Goal: Transaction & Acquisition: Purchase product/service

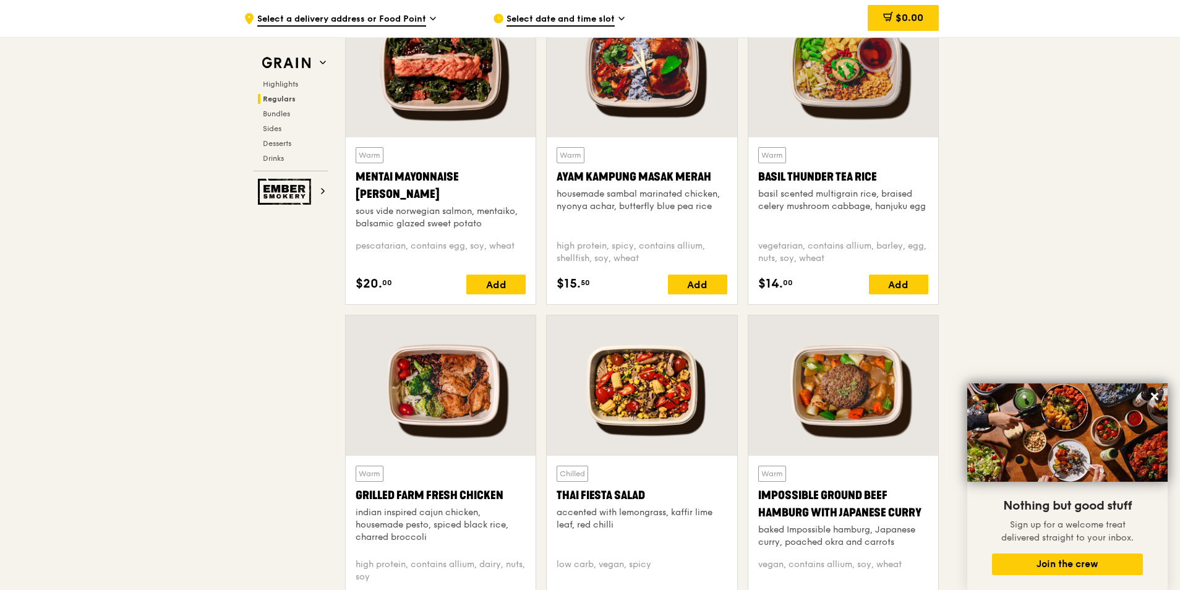
scroll to position [1175, 0]
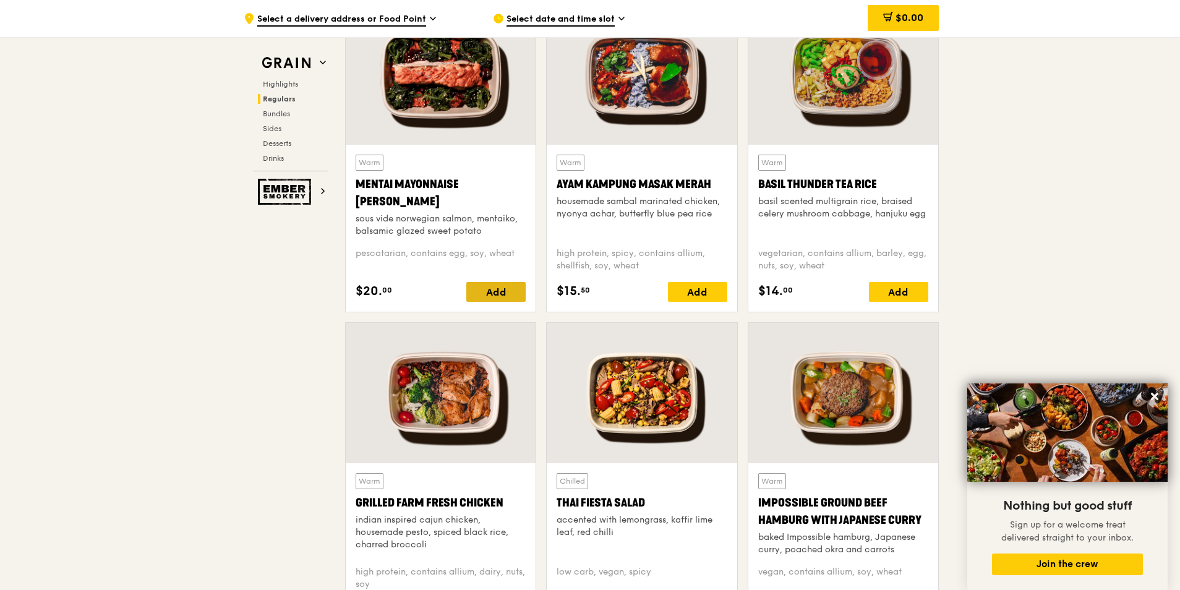
click at [492, 289] on div "Add" at bounding box center [495, 292] width 59 height 20
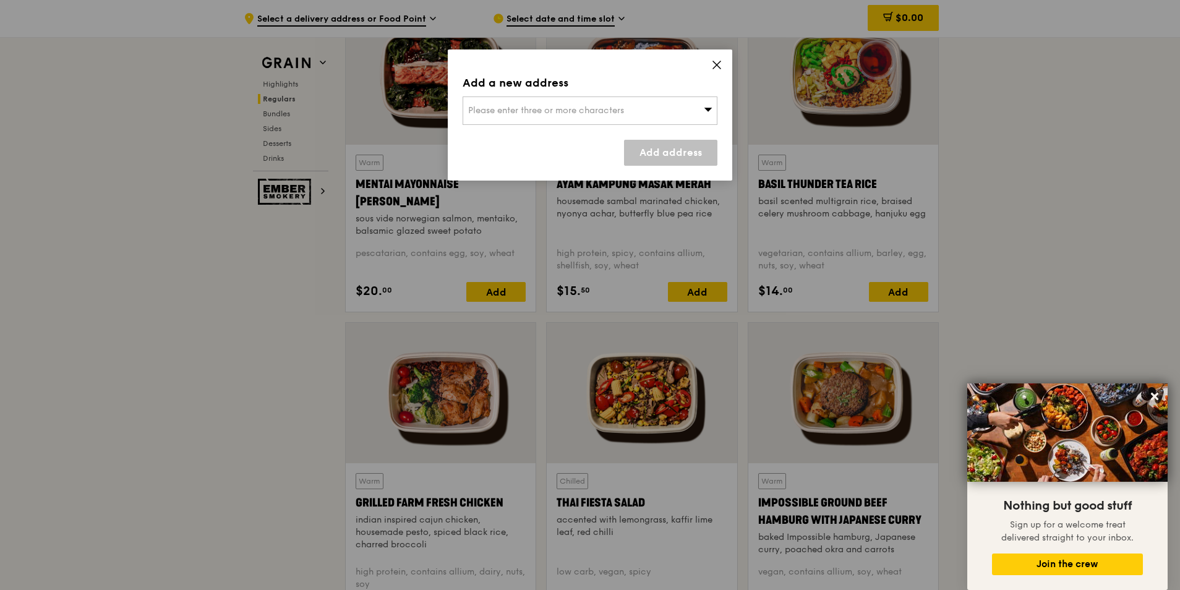
click at [595, 106] on span "Please enter three or more characters" at bounding box center [546, 110] width 156 height 11
click at [587, 124] on input "search" at bounding box center [590, 110] width 254 height 27
click at [719, 62] on icon at bounding box center [716, 64] width 7 height 7
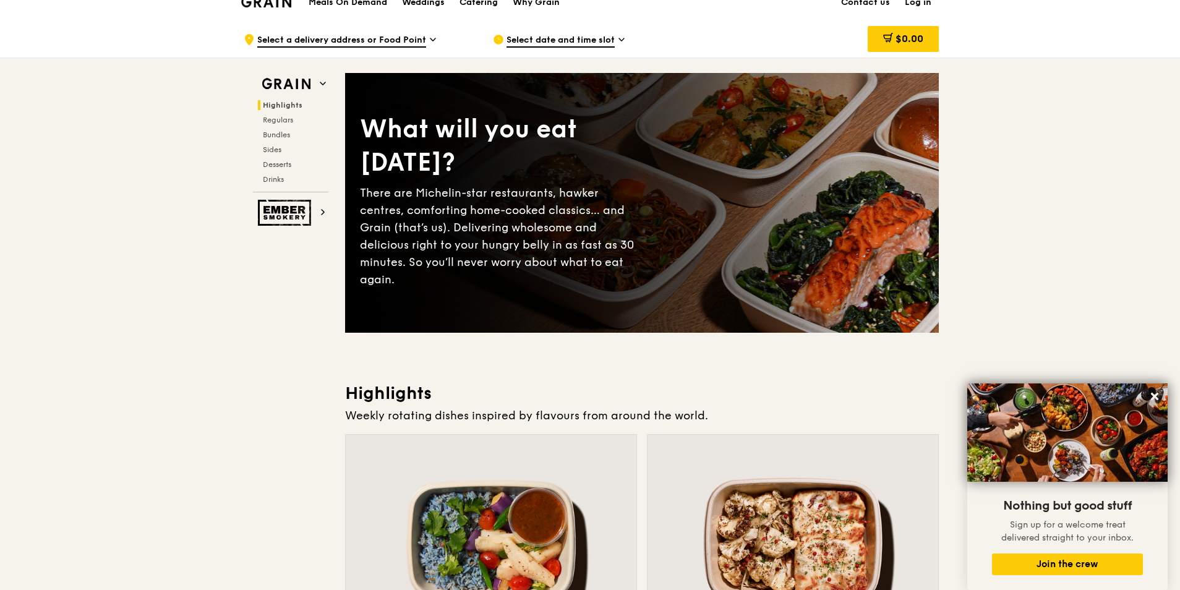
scroll to position [0, 0]
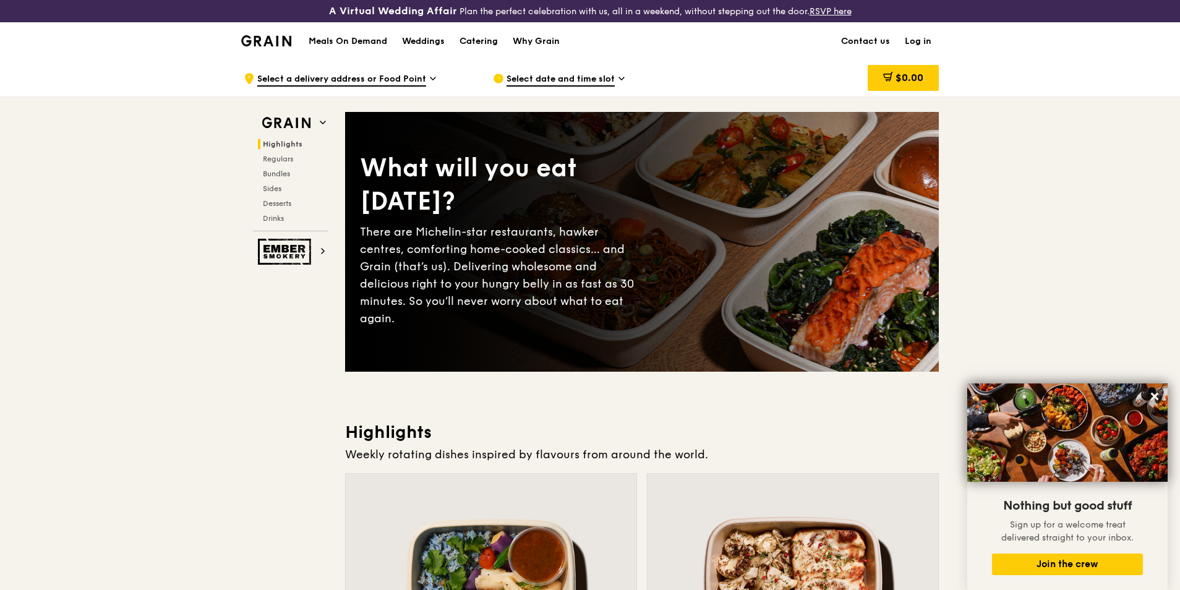
click at [574, 71] on div "Select date and time slot" at bounding box center [607, 78] width 229 height 37
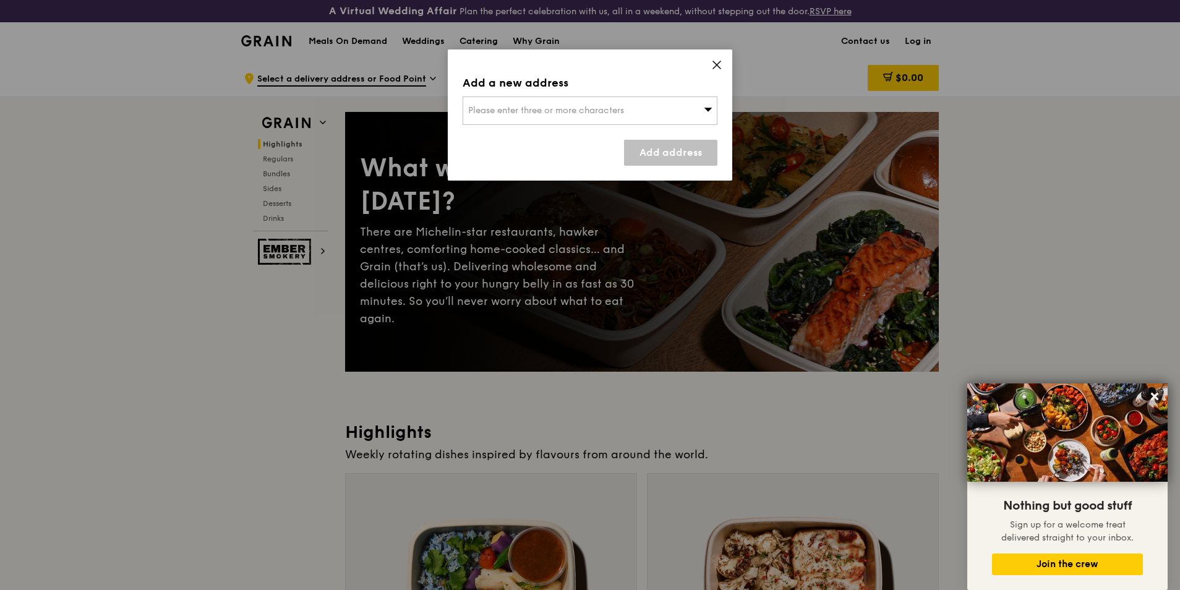
click at [571, 108] on span "Please enter three or more characters" at bounding box center [546, 110] width 156 height 11
click at [714, 65] on icon at bounding box center [716, 64] width 11 height 11
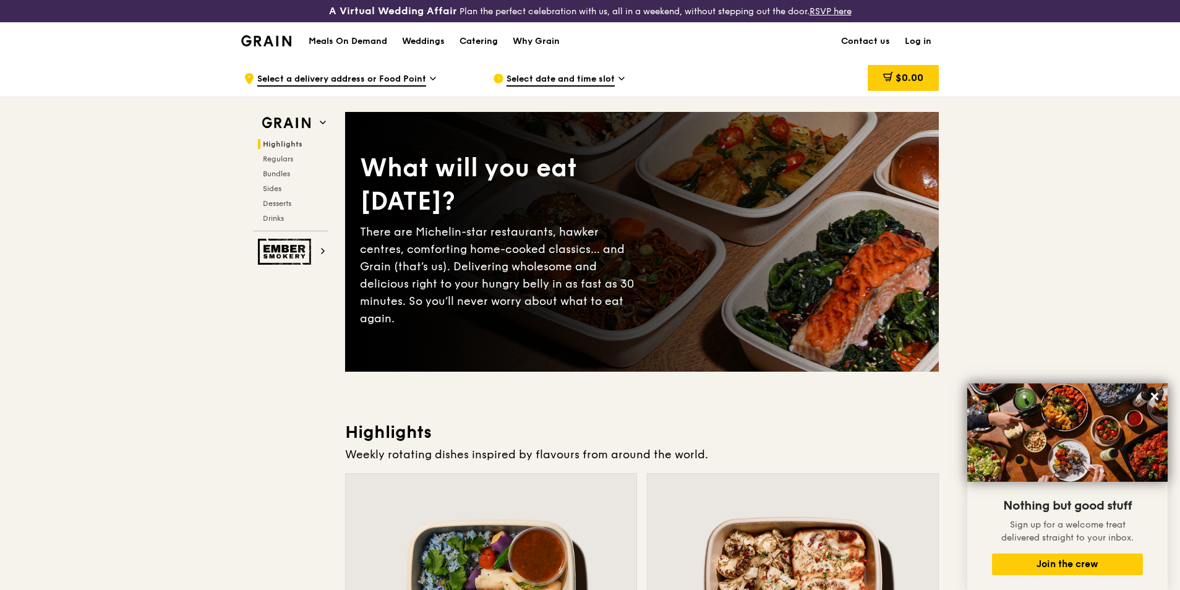
scroll to position [371, 0]
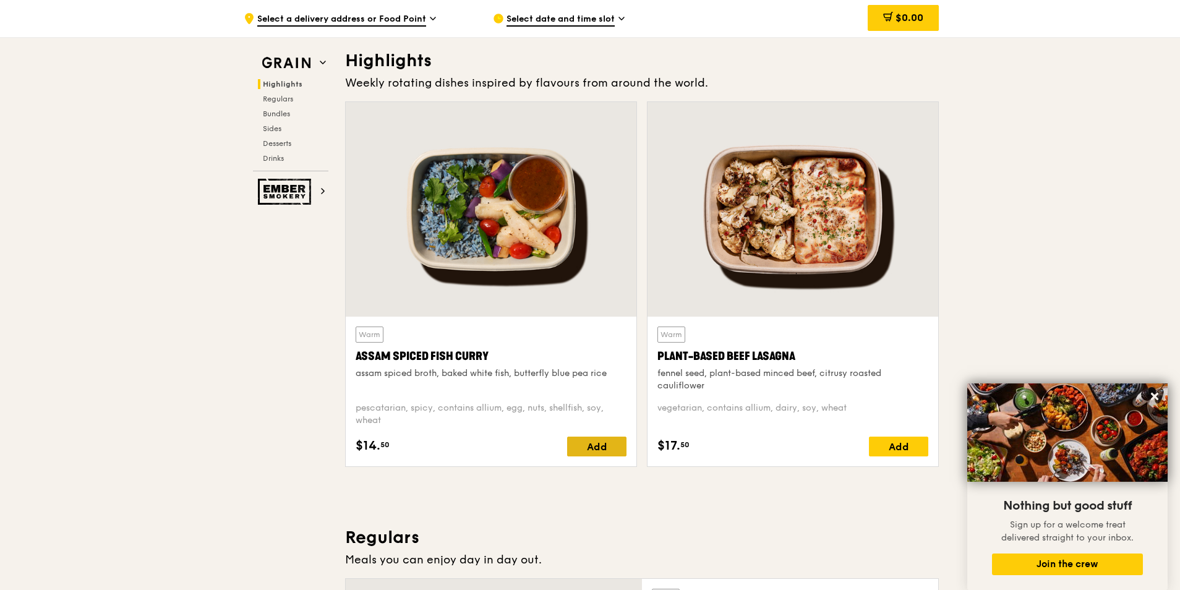
click at [601, 448] on div "Add" at bounding box center [596, 447] width 59 height 20
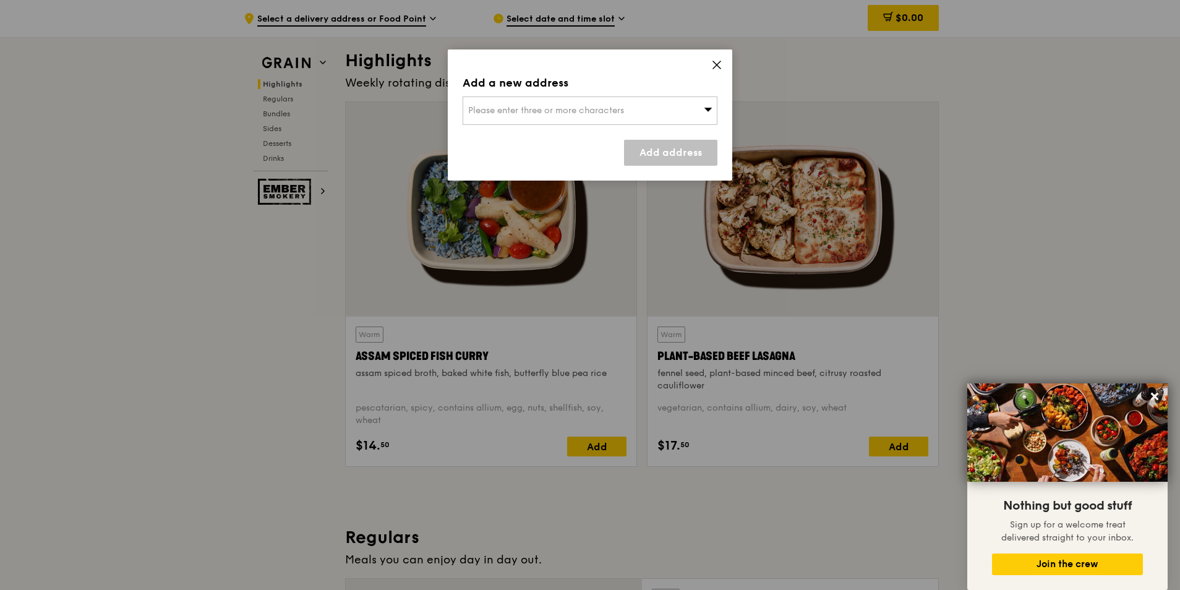
click at [637, 106] on div "Please enter three or more characters" at bounding box center [590, 110] width 255 height 28
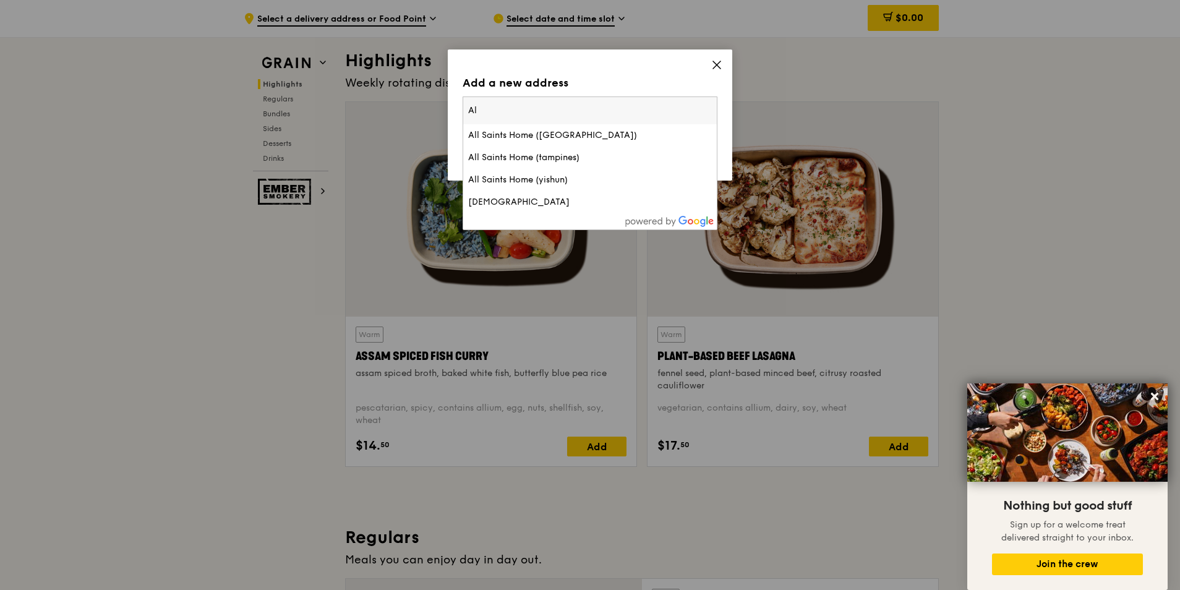
type input "A"
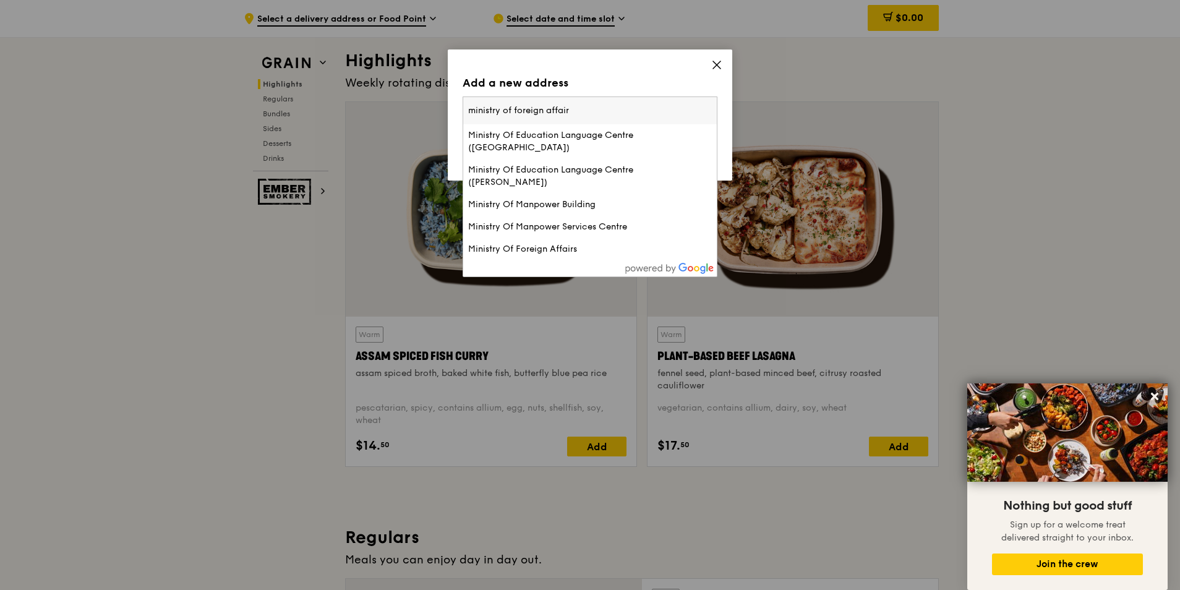
type input "ministry of foreign affairs"
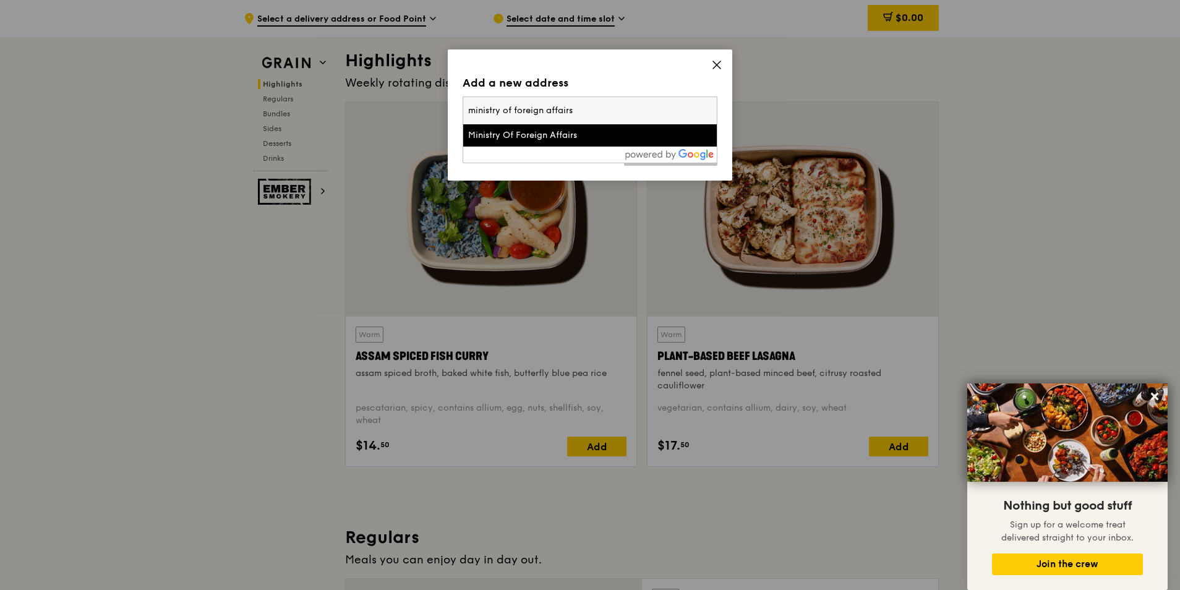
click at [513, 140] on div "Ministry Of Foreign Affairs" at bounding box center [559, 135] width 183 height 12
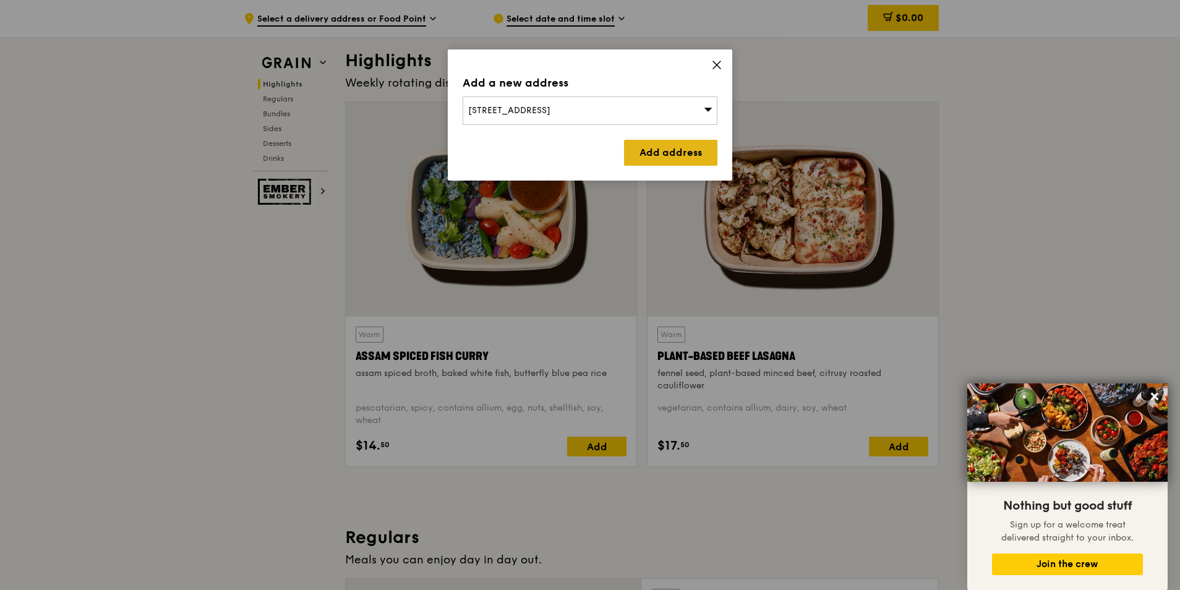
click at [667, 148] on link "Add address" at bounding box center [670, 153] width 93 height 26
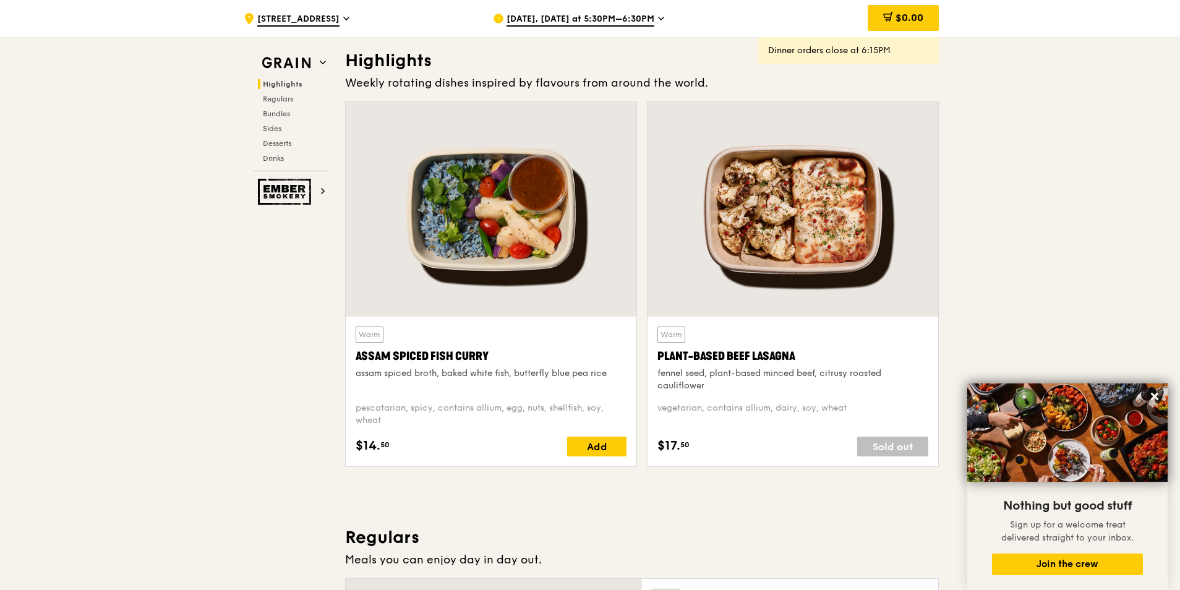
click at [640, 17] on span "[DATE], [DATE] at 5:30PM–6:30PM" at bounding box center [581, 20] width 148 height 14
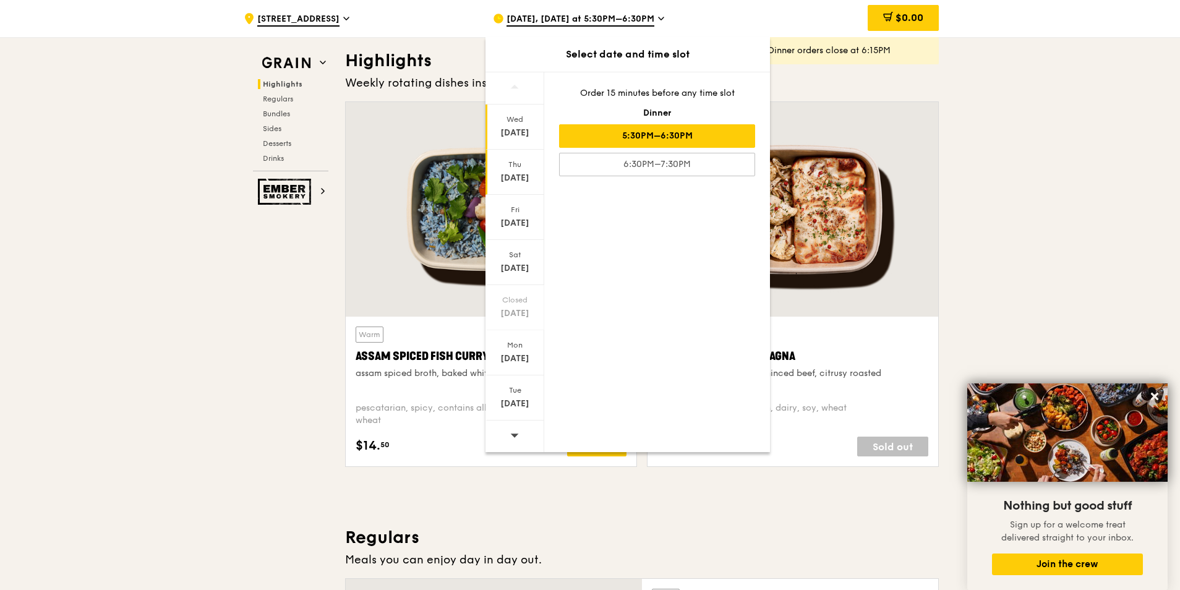
click at [521, 182] on div "[DATE]" at bounding box center [514, 178] width 55 height 12
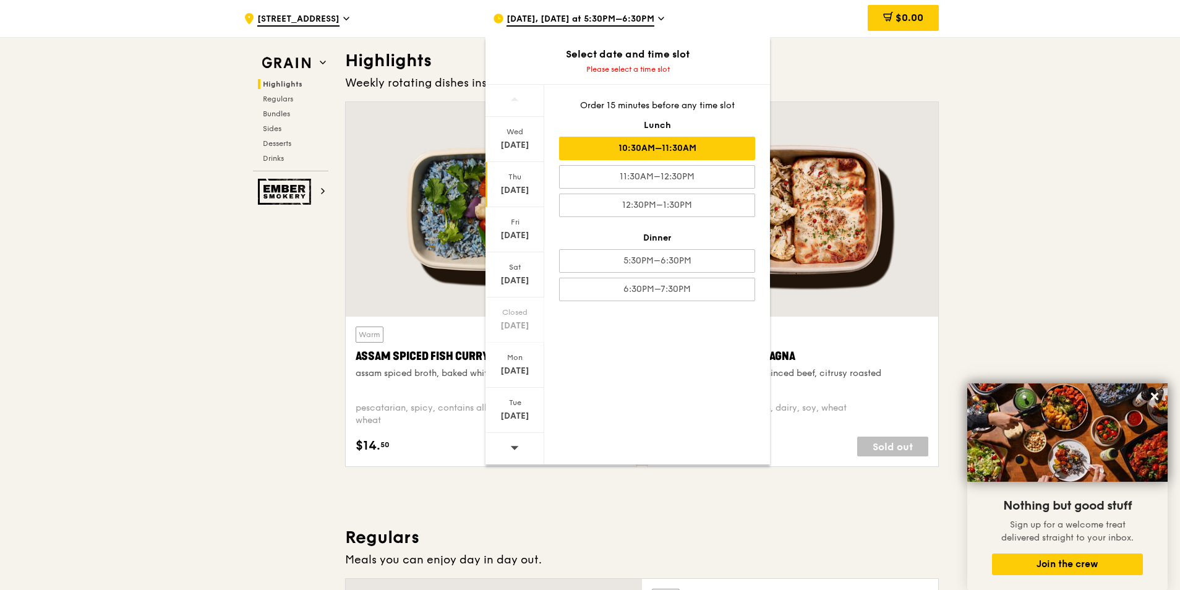
click at [652, 148] on div "10:30AM–11:30AM" at bounding box center [657, 149] width 196 height 24
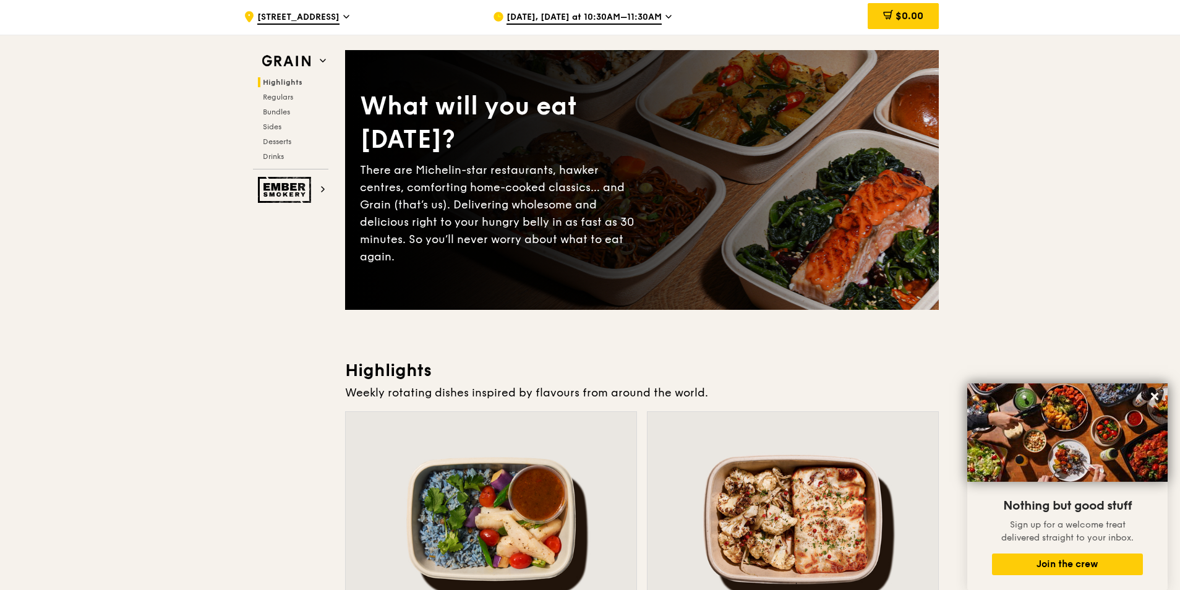
scroll to position [0, 0]
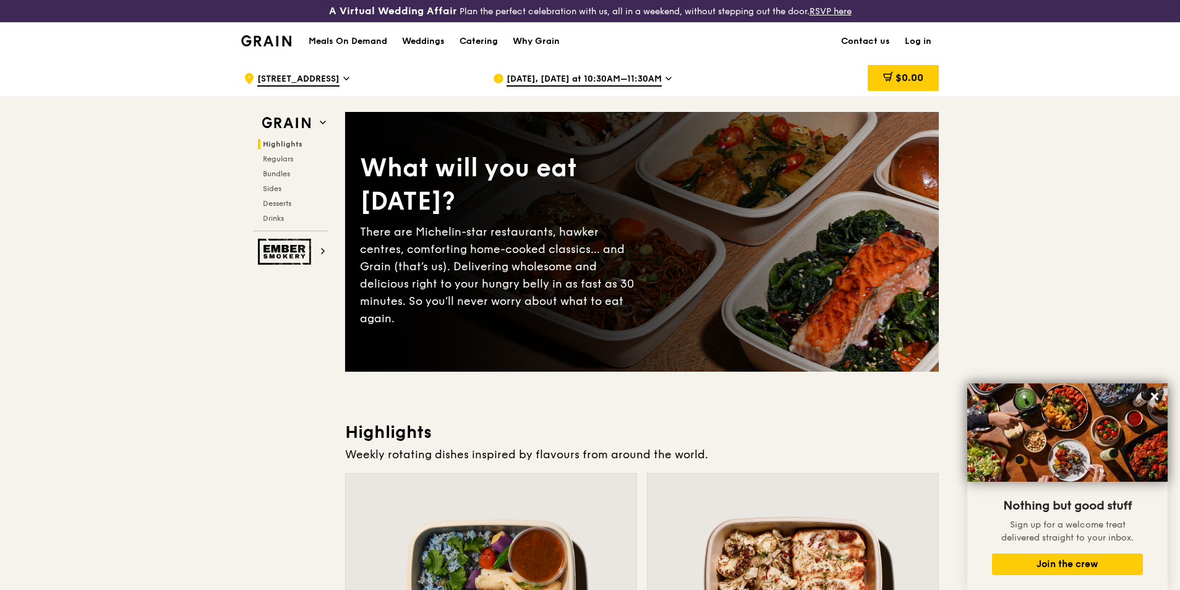
click at [672, 75] on icon at bounding box center [668, 78] width 6 height 11
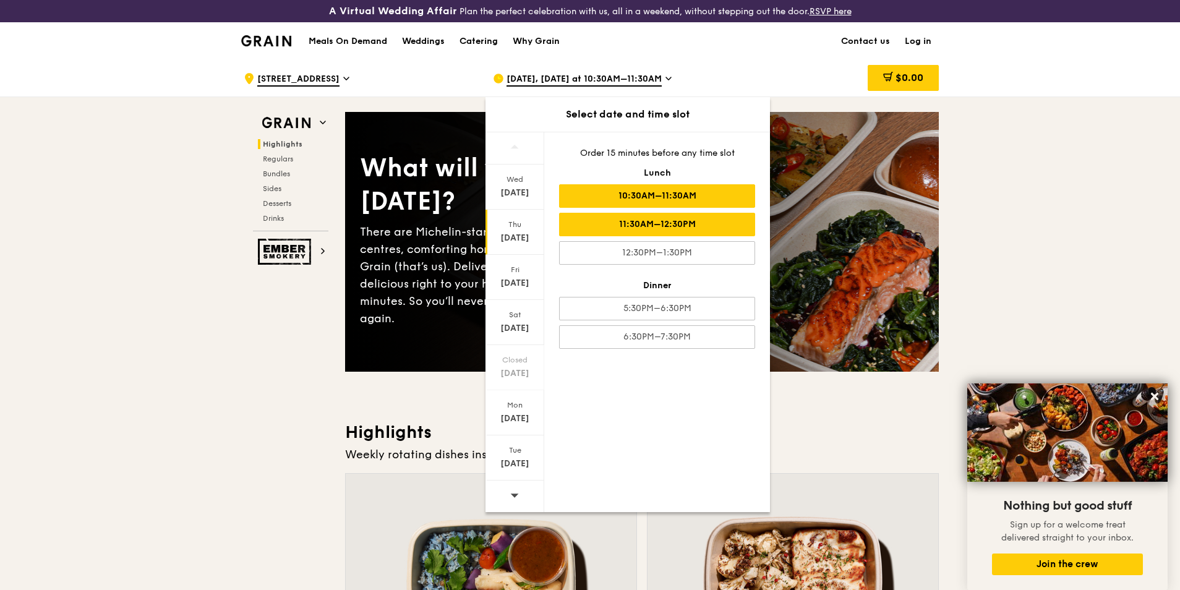
click at [658, 226] on div "11:30AM–12:30PM" at bounding box center [657, 225] width 196 height 24
click at [816, 436] on h3 "Highlights" at bounding box center [642, 432] width 594 height 22
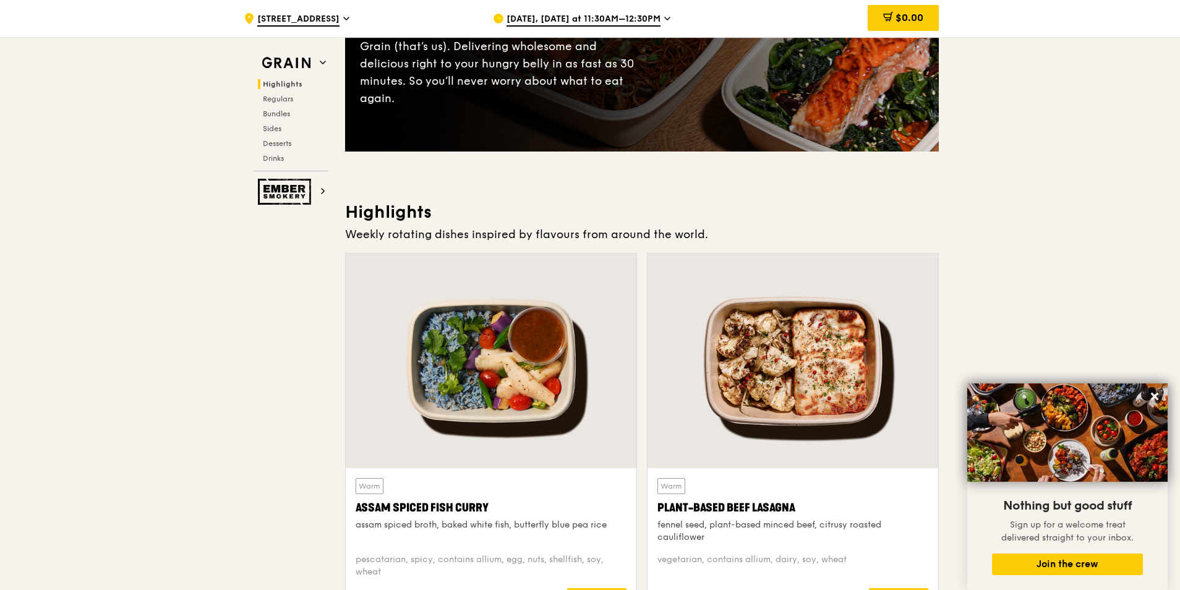
scroll to position [309, 0]
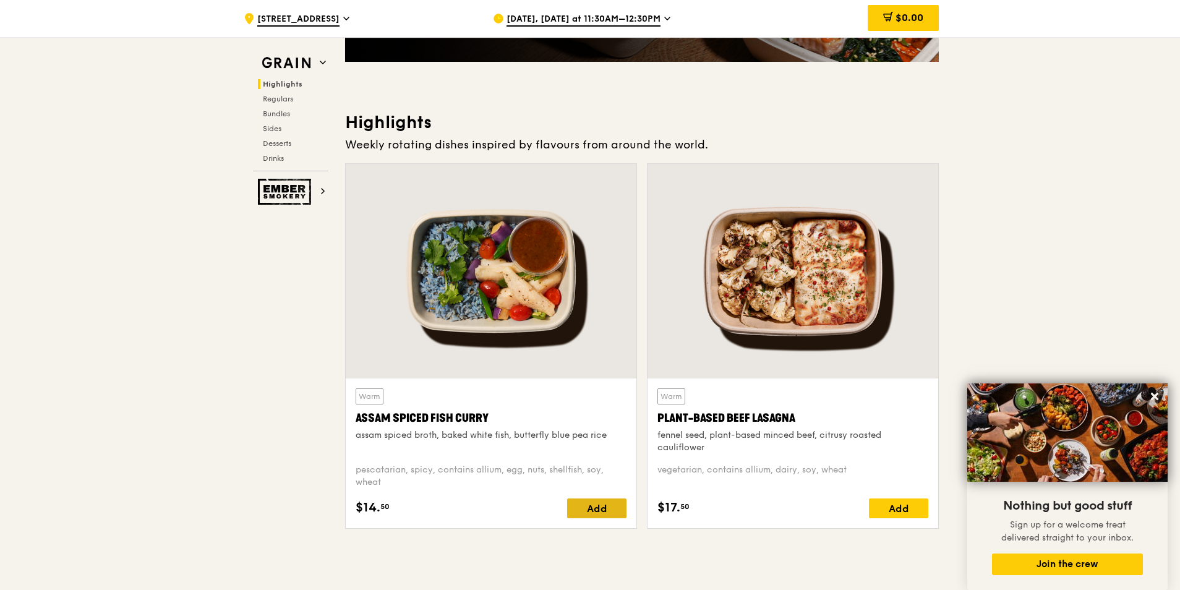
click at [590, 505] on div "Add" at bounding box center [596, 508] width 59 height 20
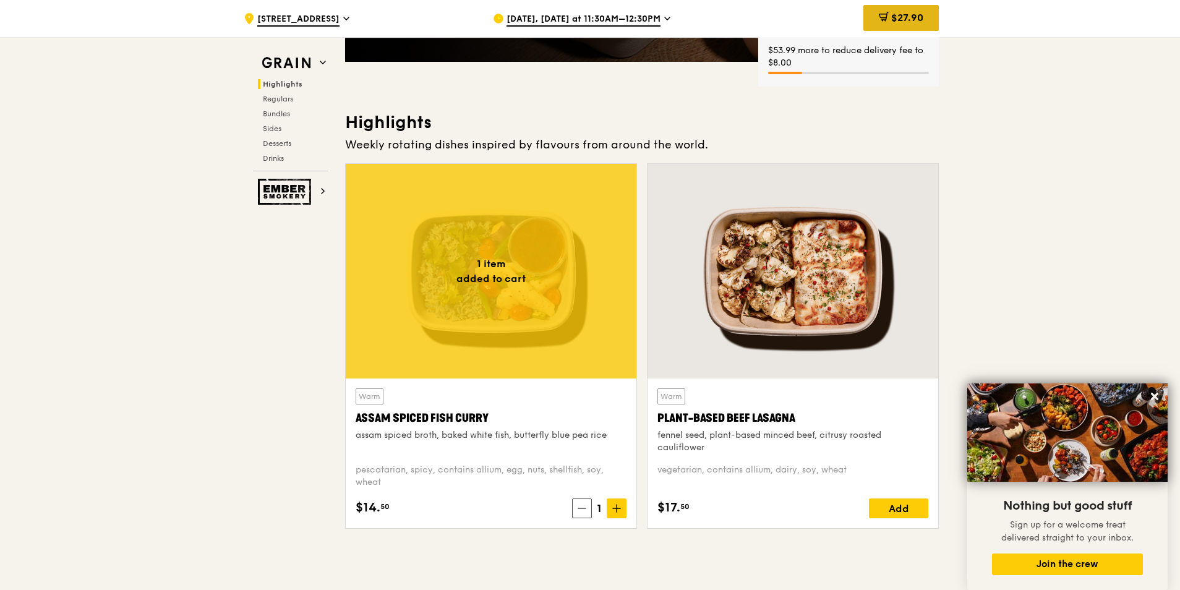
click at [909, 18] on span "$27.90" at bounding box center [907, 18] width 32 height 12
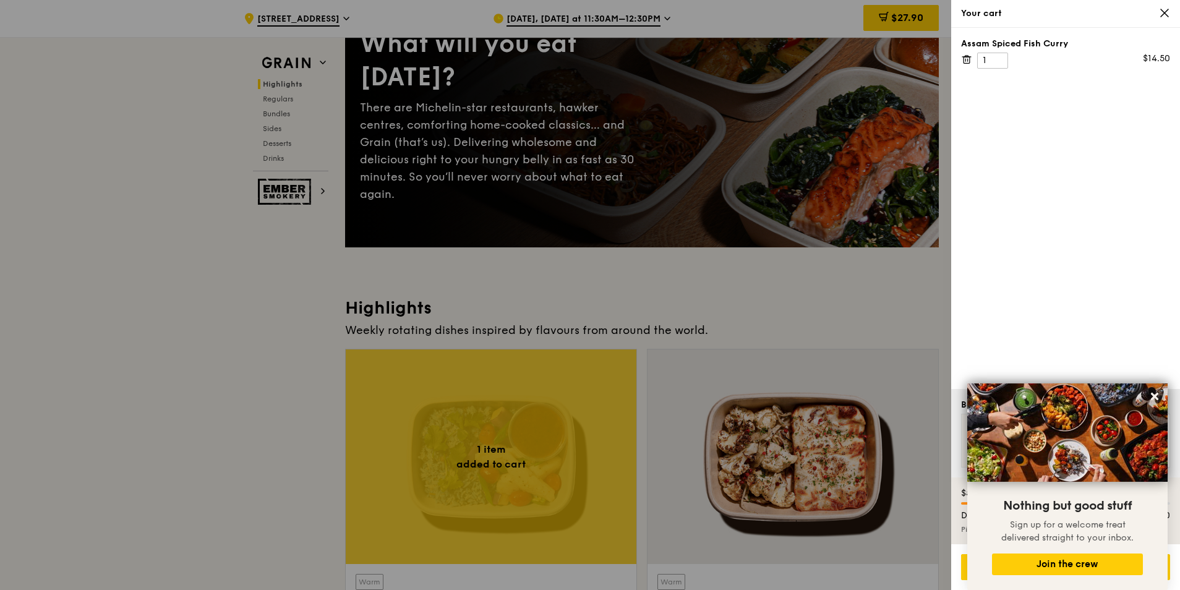
scroll to position [0, 0]
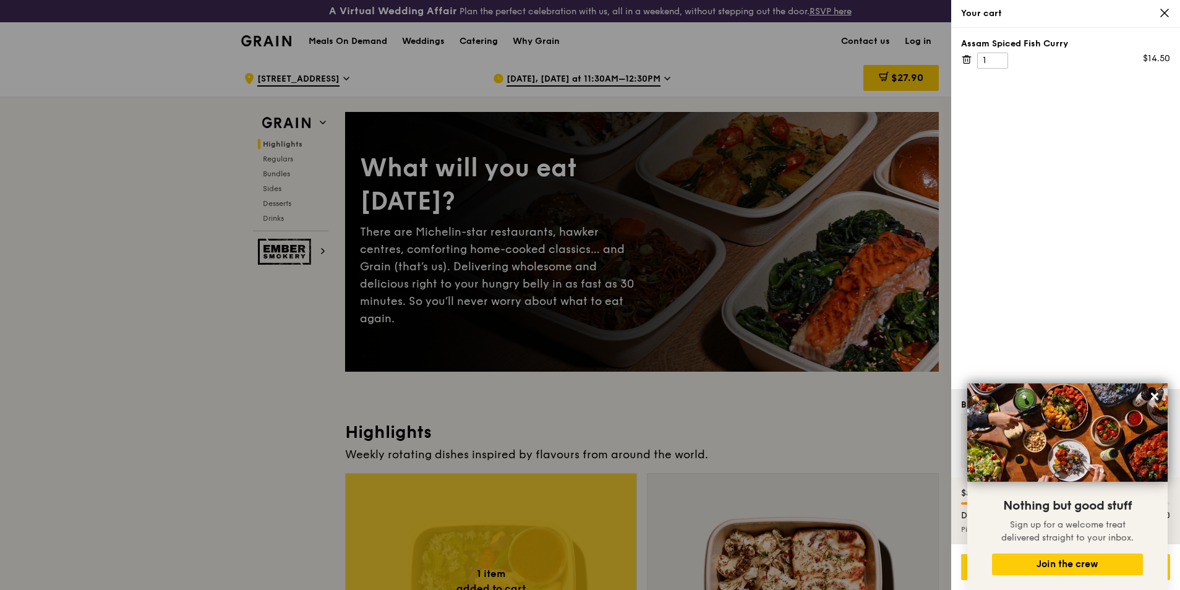
click at [921, 79] on div at bounding box center [590, 295] width 1180 height 590
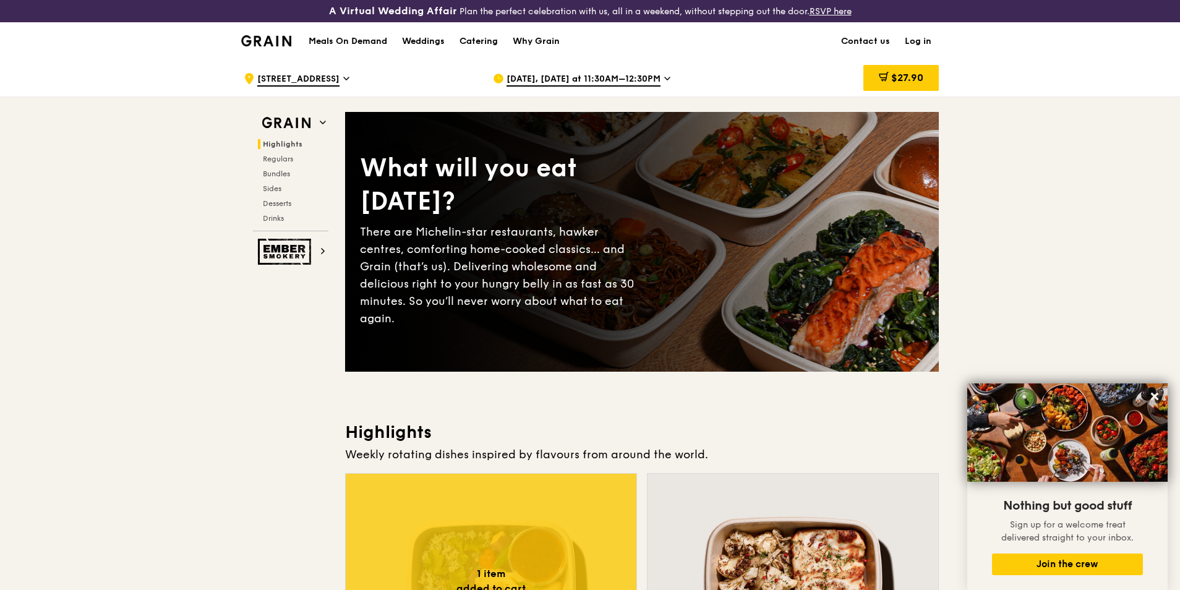
click at [921, 79] on span "$27.90" at bounding box center [907, 78] width 32 height 12
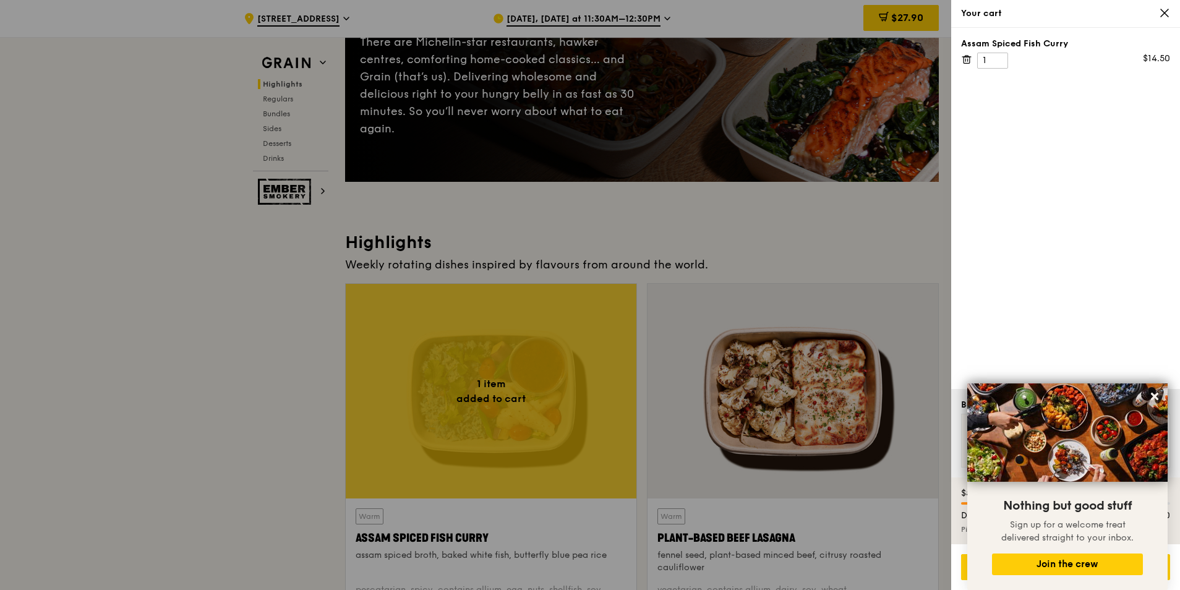
scroll to position [495, 0]
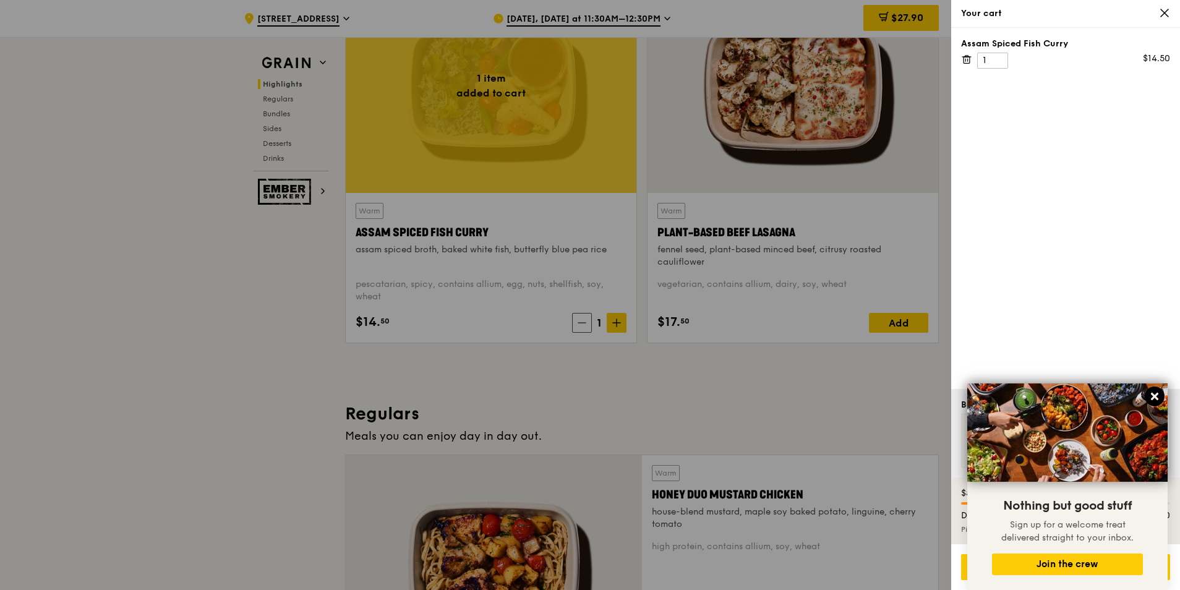
click at [1154, 400] on icon at bounding box center [1154, 396] width 11 height 11
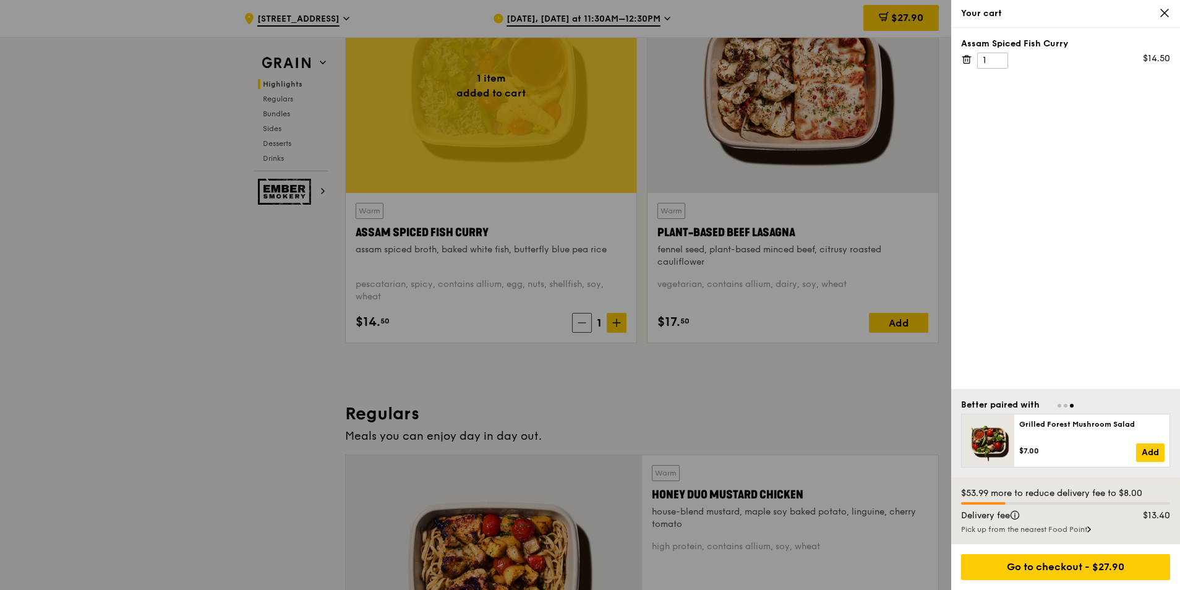
scroll to position [557, 0]
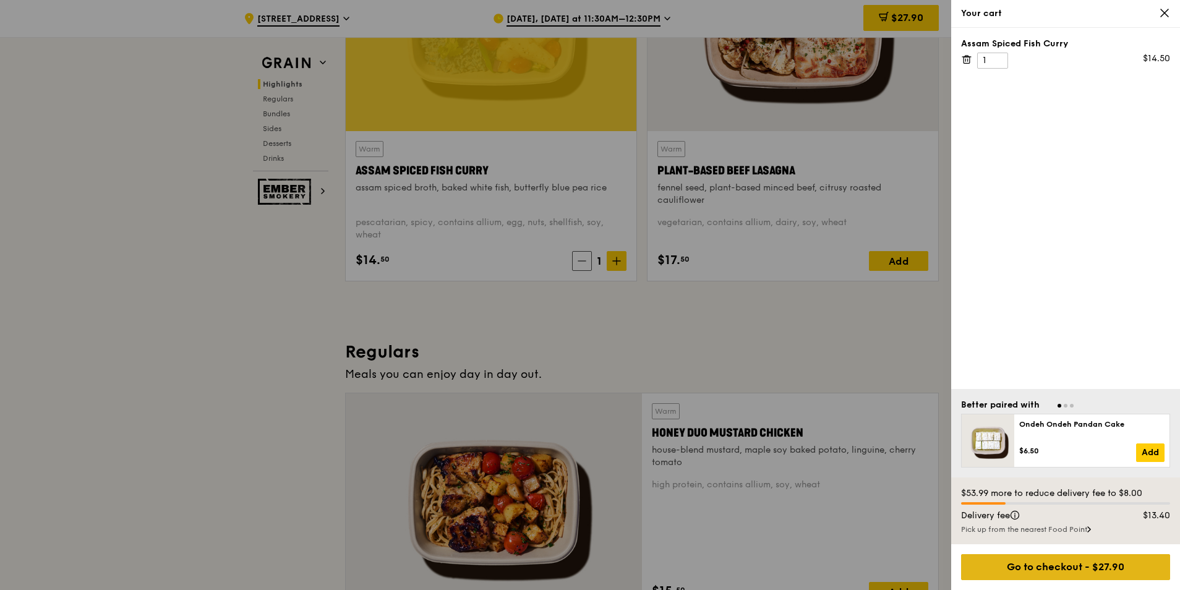
click at [1038, 570] on div "Go to checkout - $27.90" at bounding box center [1065, 567] width 209 height 26
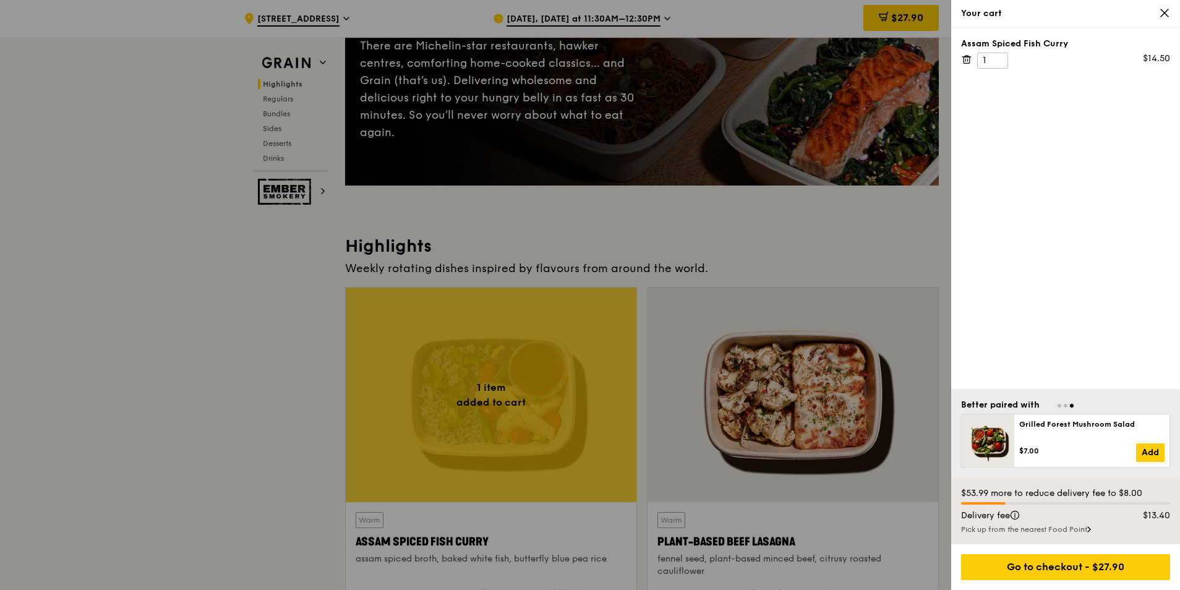
scroll to position [0, 0]
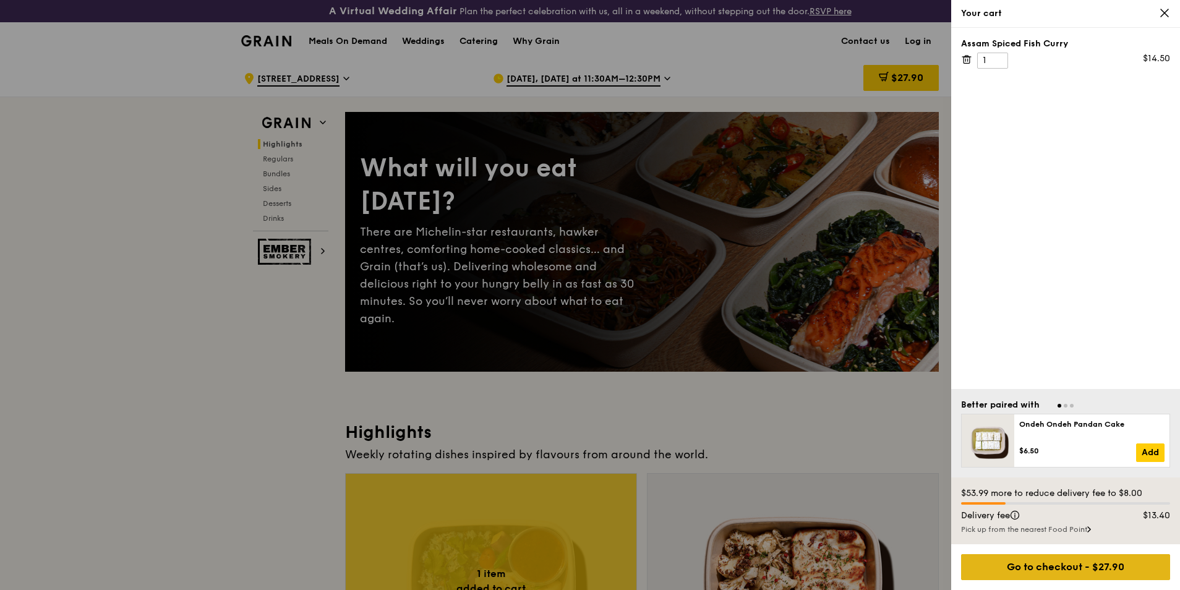
click at [1077, 571] on div "Go to checkout - $27.90" at bounding box center [1065, 567] width 209 height 26
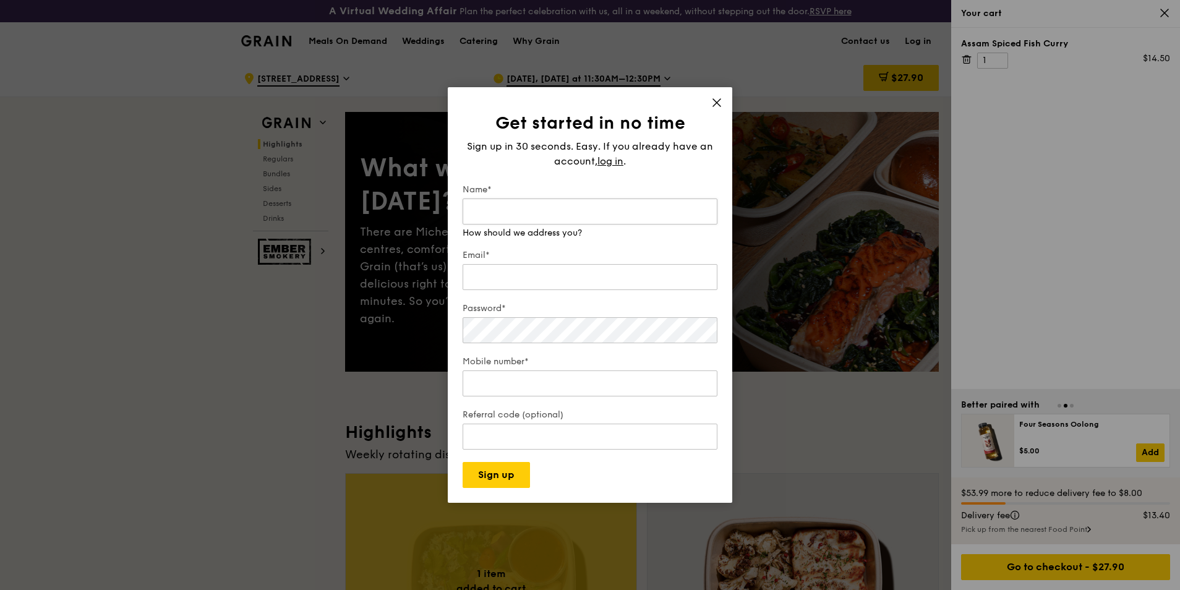
click at [581, 215] on input "Name*" at bounding box center [590, 212] width 255 height 26
type input "Kuik [PERSON_NAME]"
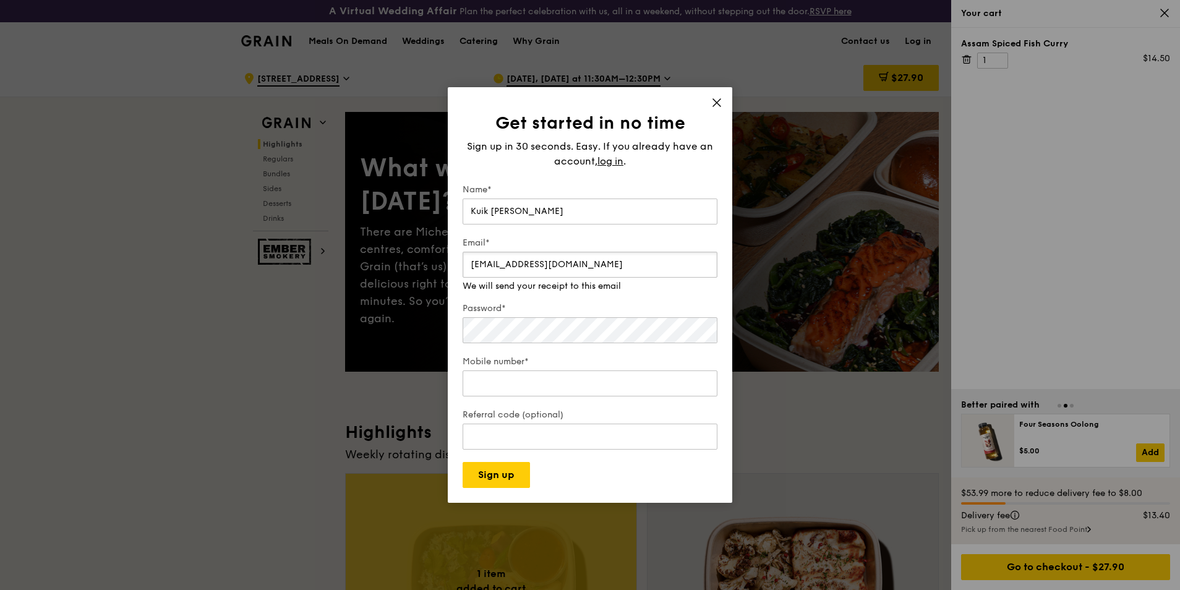
type input "[EMAIL_ADDRESS][DOMAIN_NAME]"
type input "97894190"
click at [525, 432] on input "Referral code (optional)" at bounding box center [590, 437] width 255 height 26
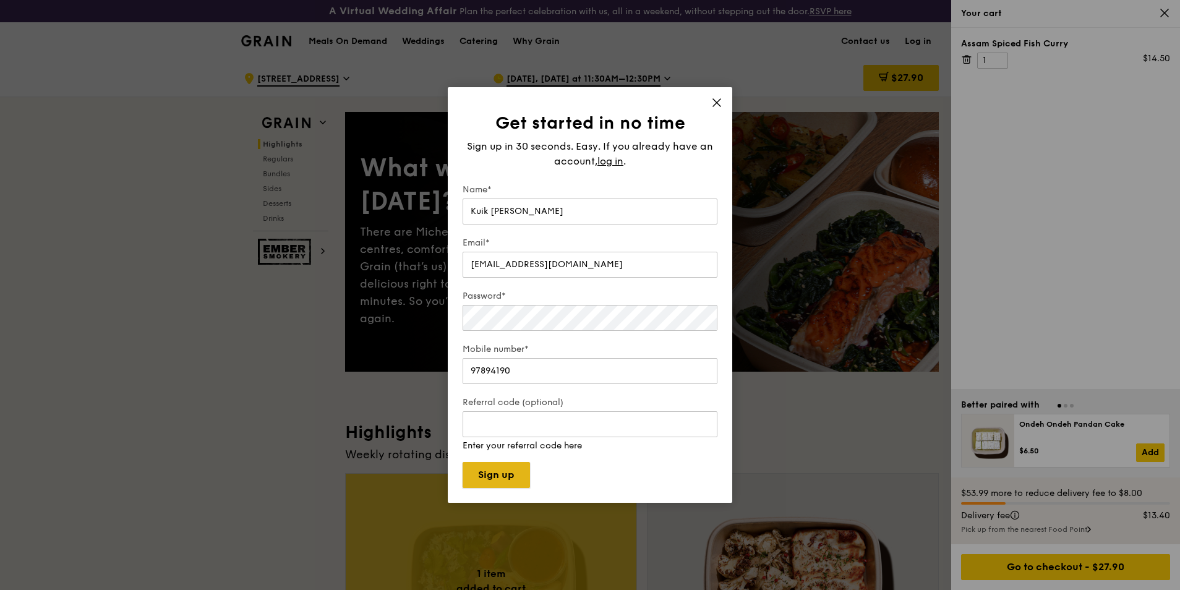
click at [508, 468] on button "Sign up" at bounding box center [496, 475] width 67 height 26
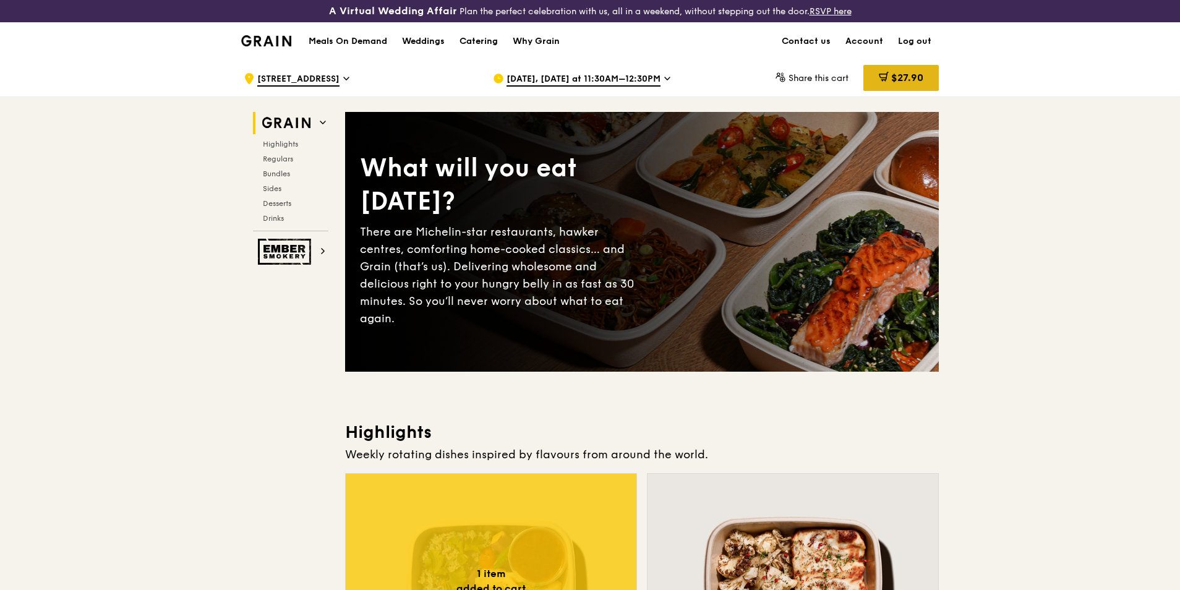
click at [896, 71] on div "$27.90" at bounding box center [900, 78] width 75 height 26
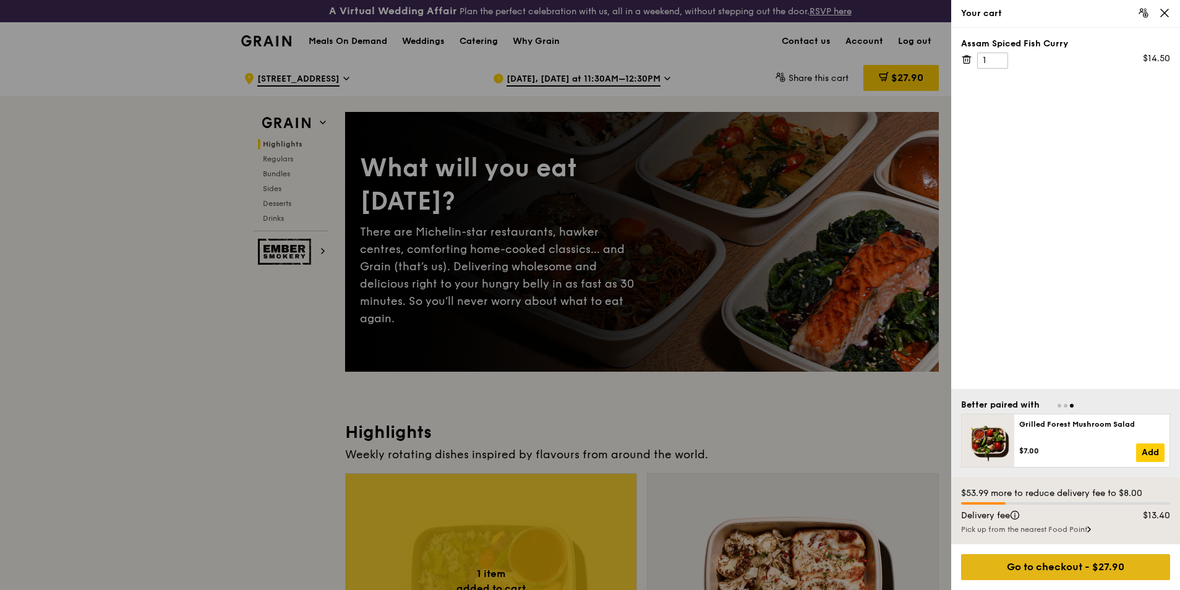
click at [1037, 576] on div "Go to checkout - $27.90" at bounding box center [1065, 567] width 209 height 26
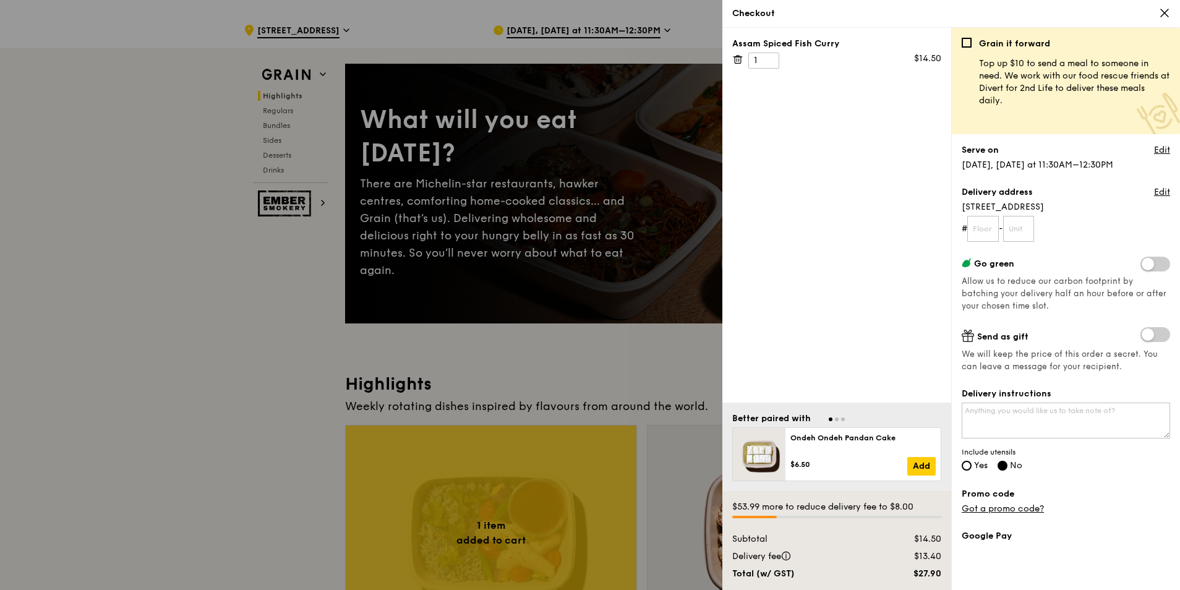
scroll to position [62, 0]
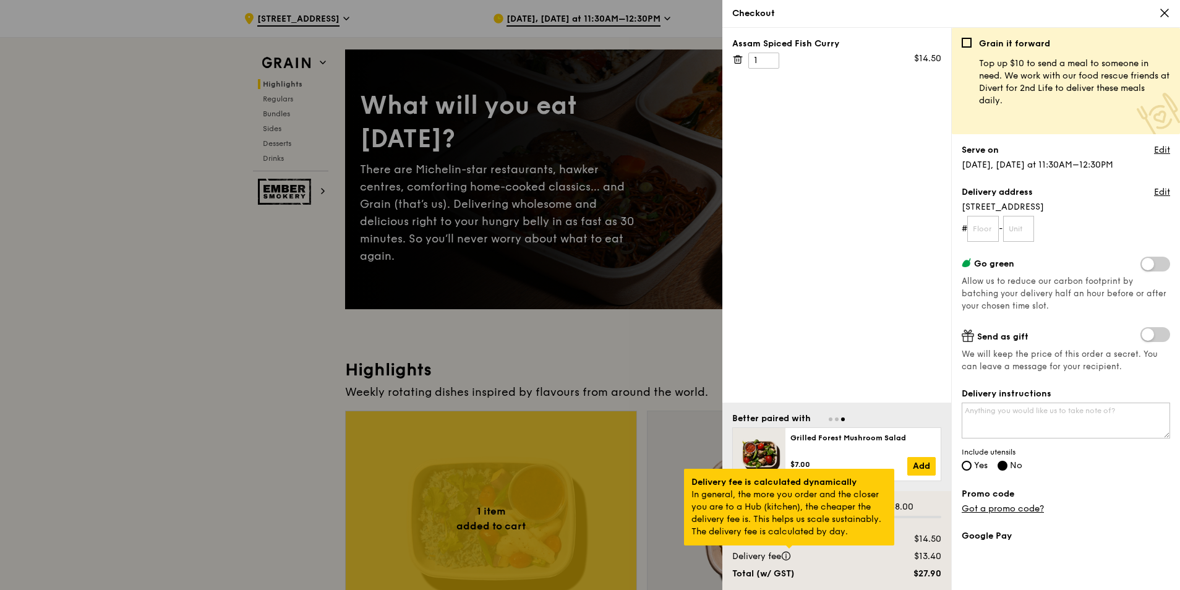
click at [787, 549] on div at bounding box center [789, 546] width 6 height 3
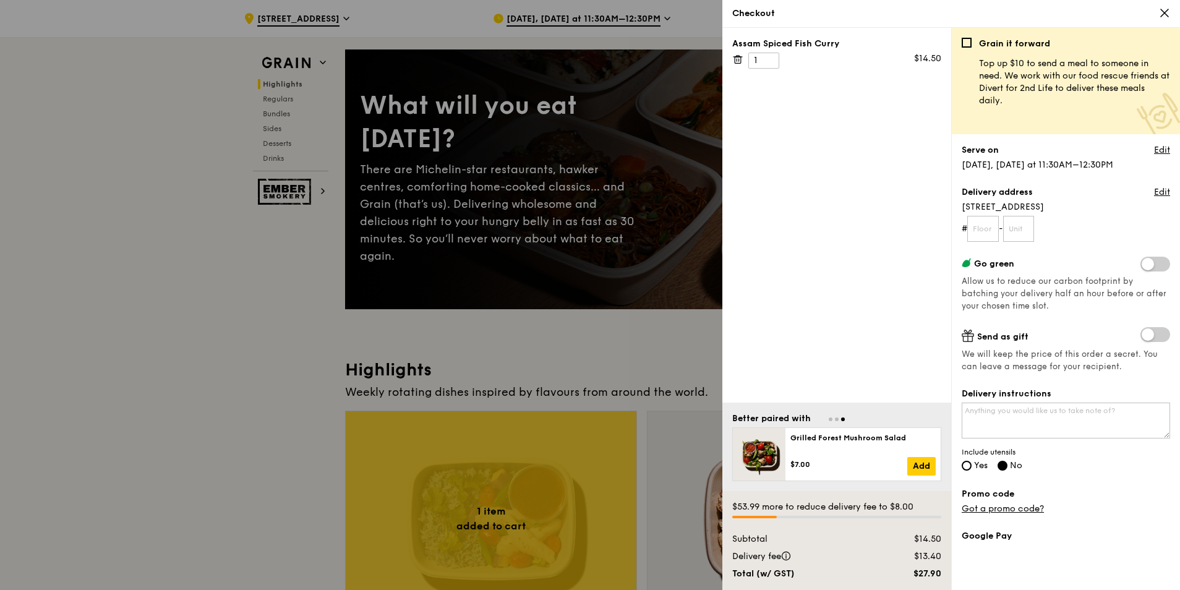
click at [253, 474] on div at bounding box center [590, 295] width 1180 height 590
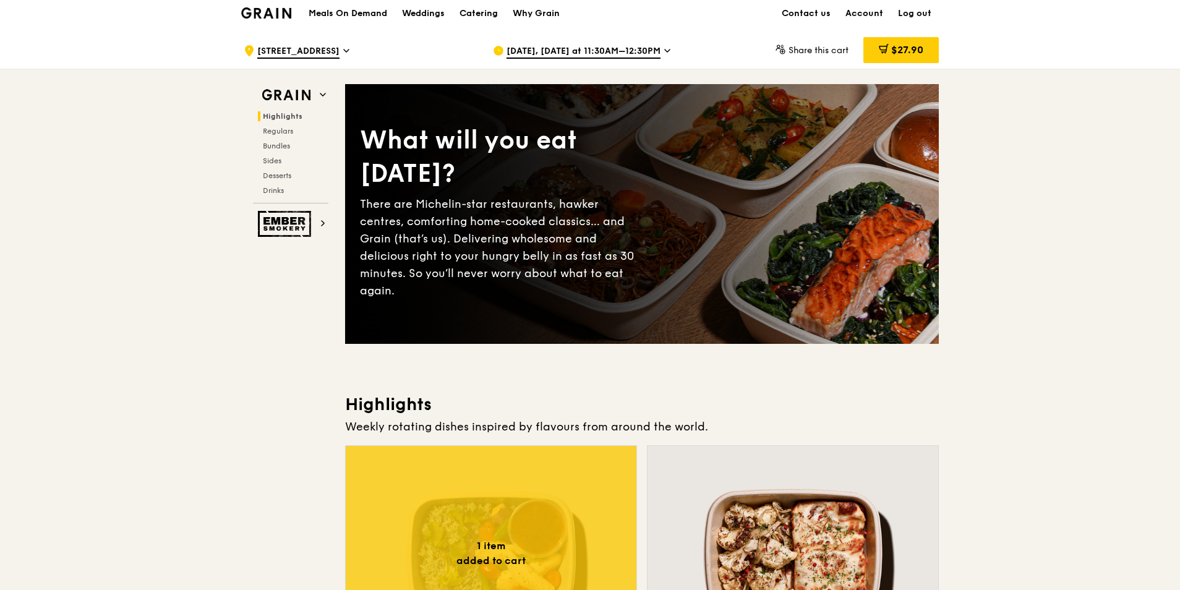
scroll to position [0, 0]
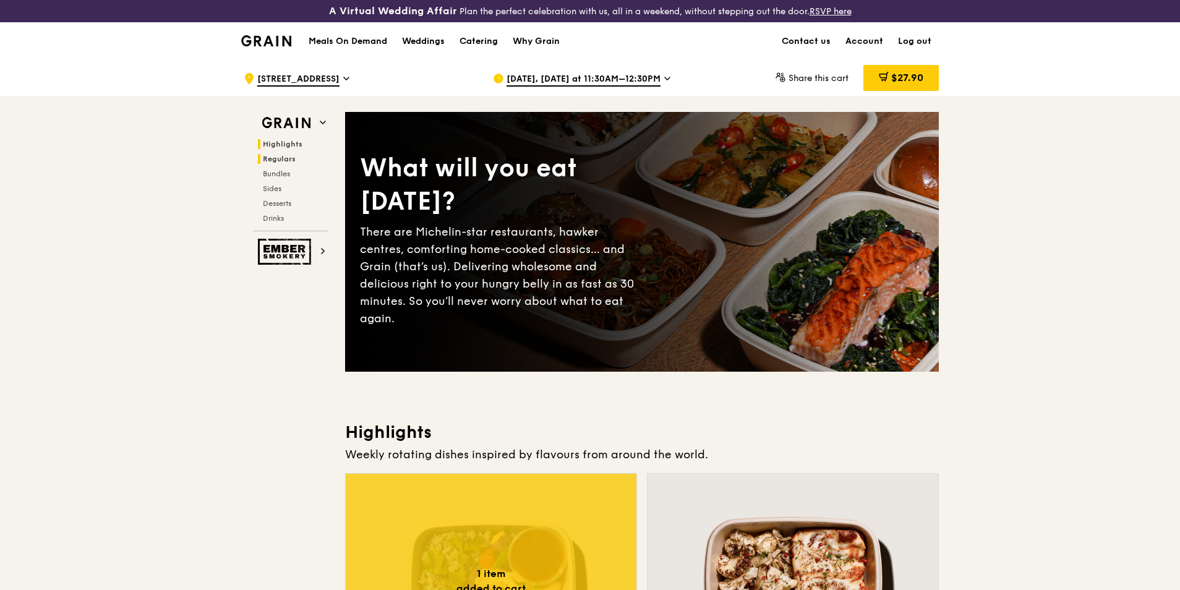
click at [293, 157] on span "Regulars" at bounding box center [279, 159] width 33 height 9
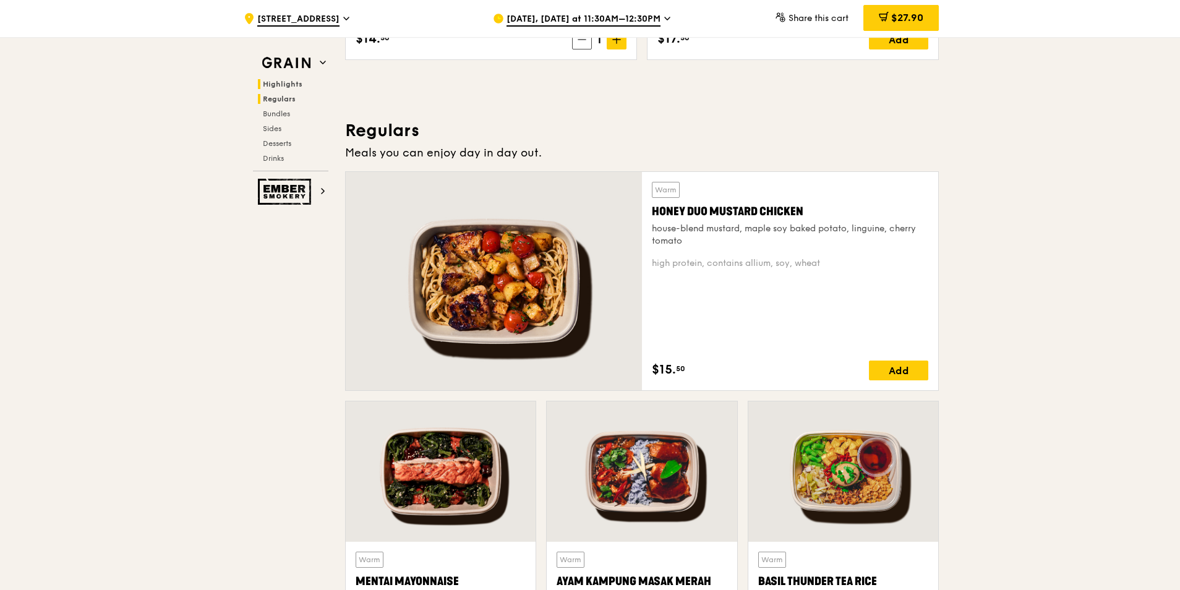
scroll to position [849, 0]
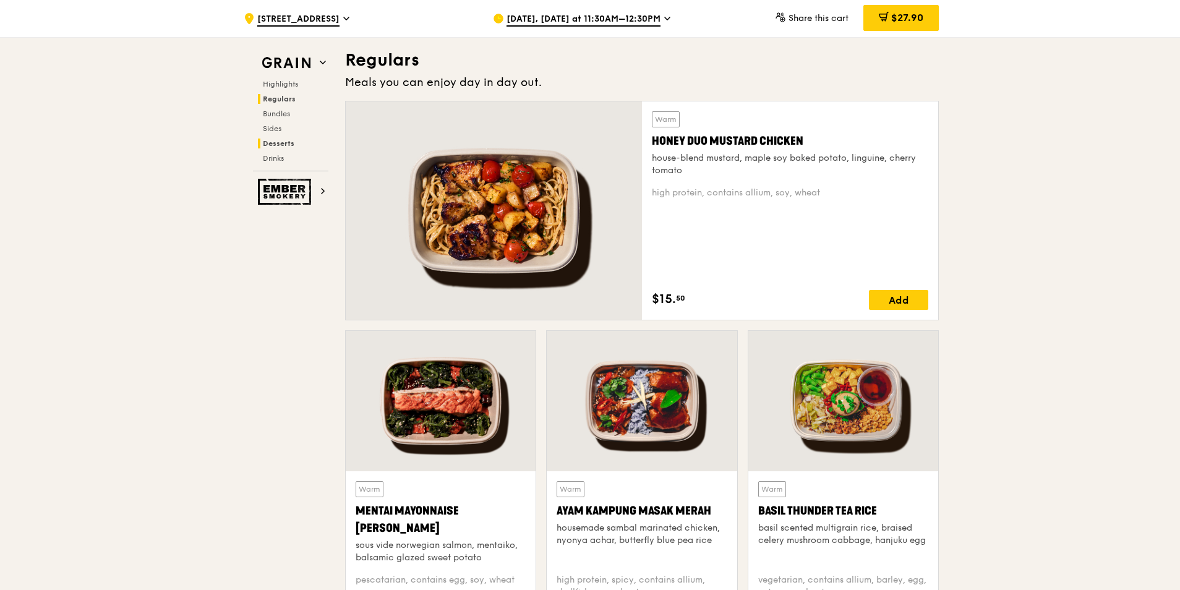
click at [289, 142] on span "Desserts" at bounding box center [279, 143] width 32 height 9
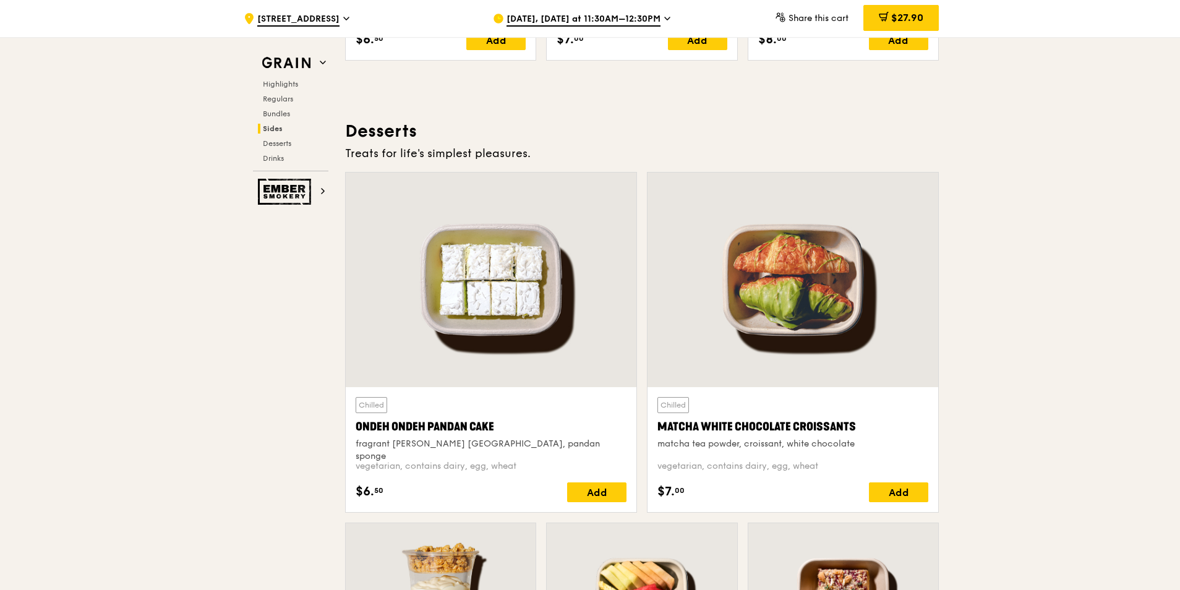
scroll to position [3560, 0]
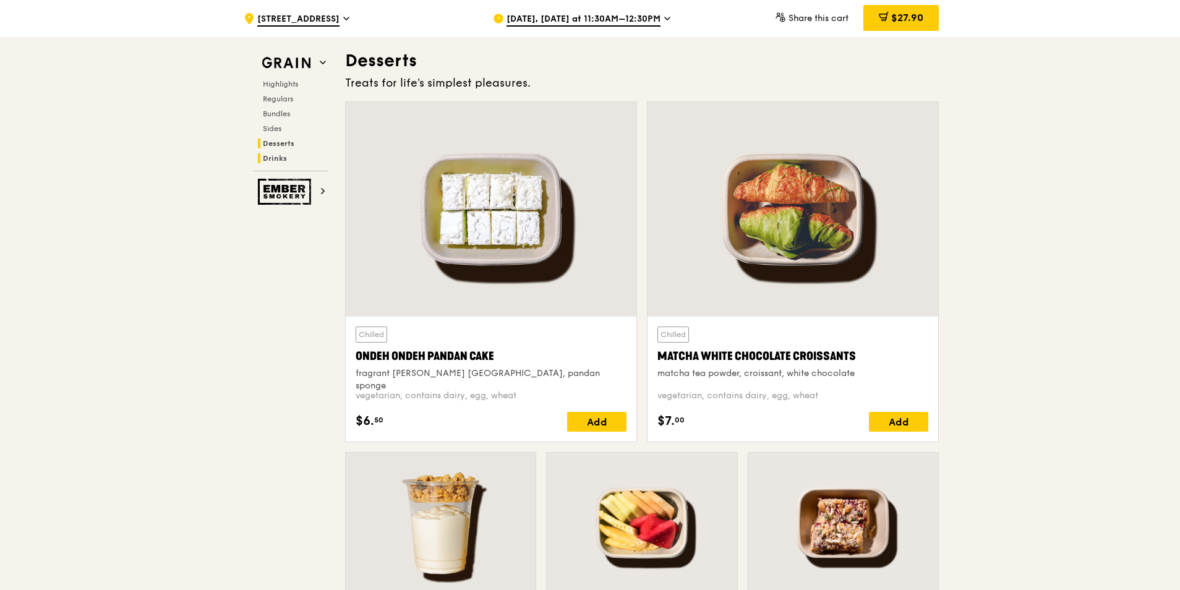
click at [278, 161] on span "Drinks" at bounding box center [275, 158] width 24 height 9
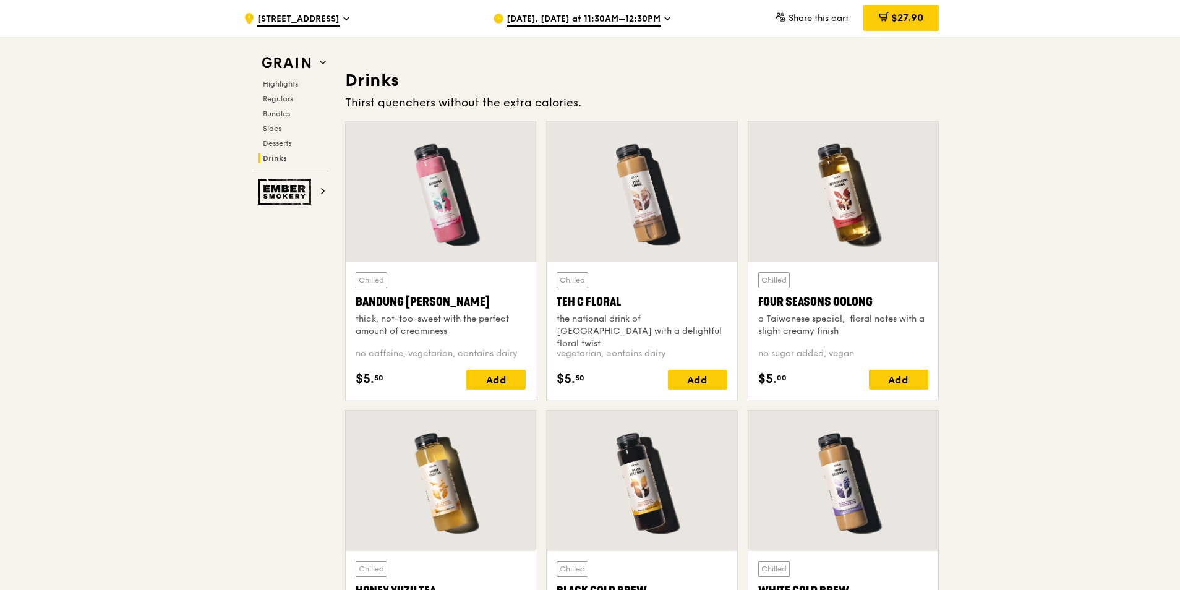
scroll to position [4314, 0]
